Goal: Task Accomplishment & Management: Manage account settings

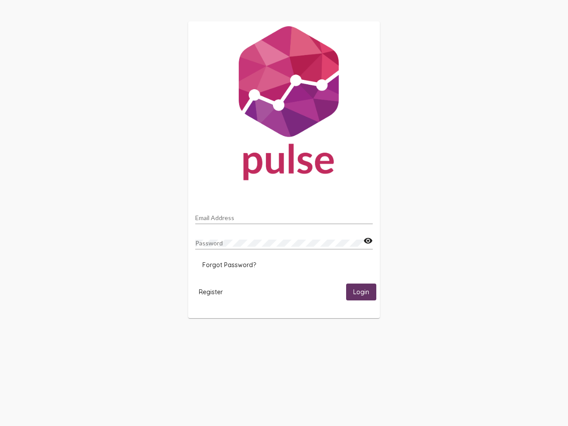
click at [284, 215] on input "Email Address" at bounding box center [284, 217] width 178 height 7
click at [368, 241] on mat-icon "visibility" at bounding box center [368, 241] width 9 height 11
click at [229, 265] on span "Forgot Password?" at bounding box center [229, 265] width 54 height 8
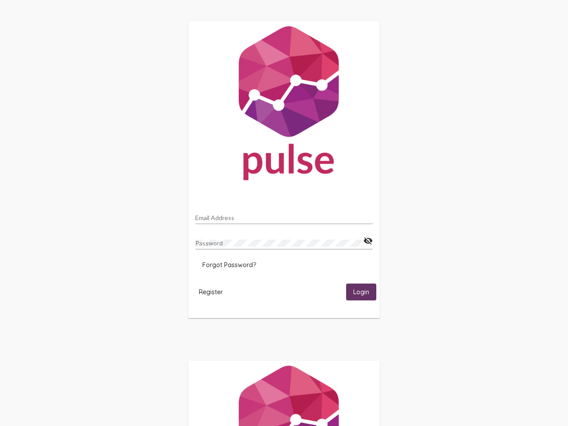
click at [211, 292] on html "Email Address Password visibility_off Forgot Password? Register Login" at bounding box center [284, 287] width 568 height 575
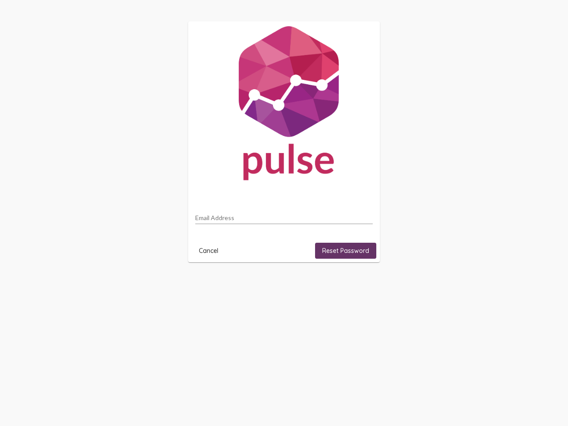
click at [361, 284] on html "Email Address Cancel Reset Password" at bounding box center [284, 142] width 568 height 284
